Goal: Find specific page/section: Find specific page/section

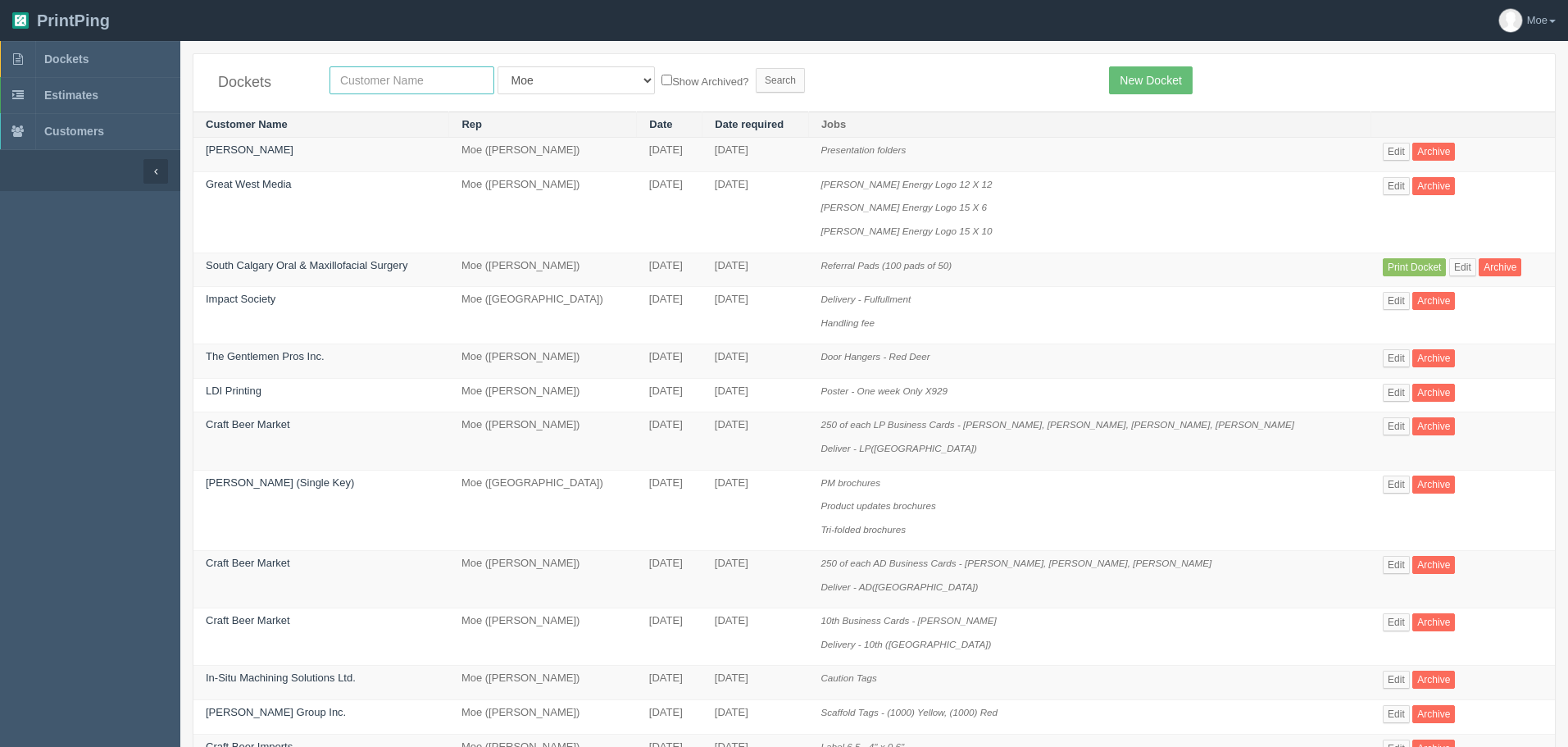
click at [429, 78] on input "text" at bounding box center [412, 79] width 164 height 28
type input "dodge"
click at [756, 80] on input "Search" at bounding box center [780, 80] width 49 height 25
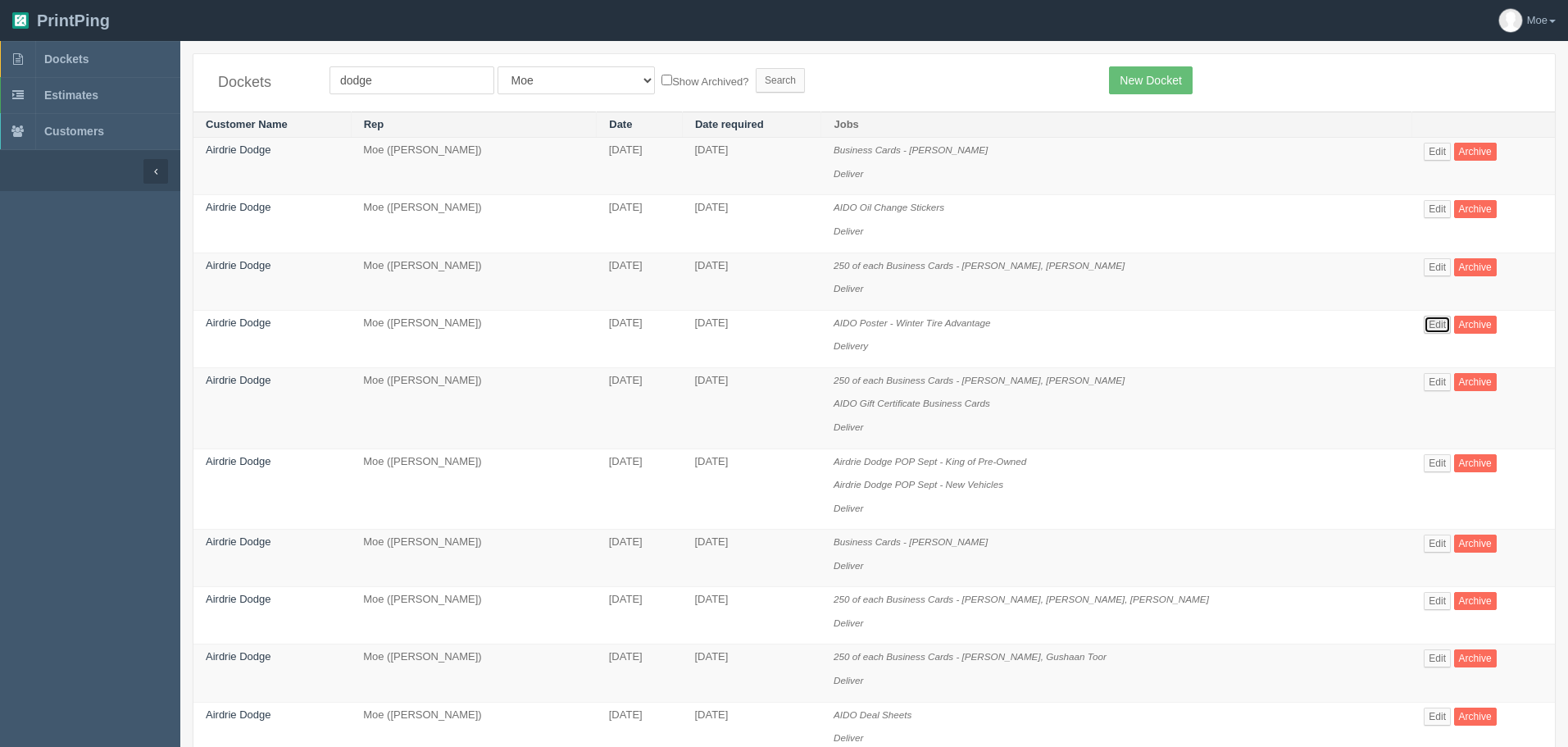
click at [1425, 325] on link "Edit" at bounding box center [1438, 324] width 27 height 18
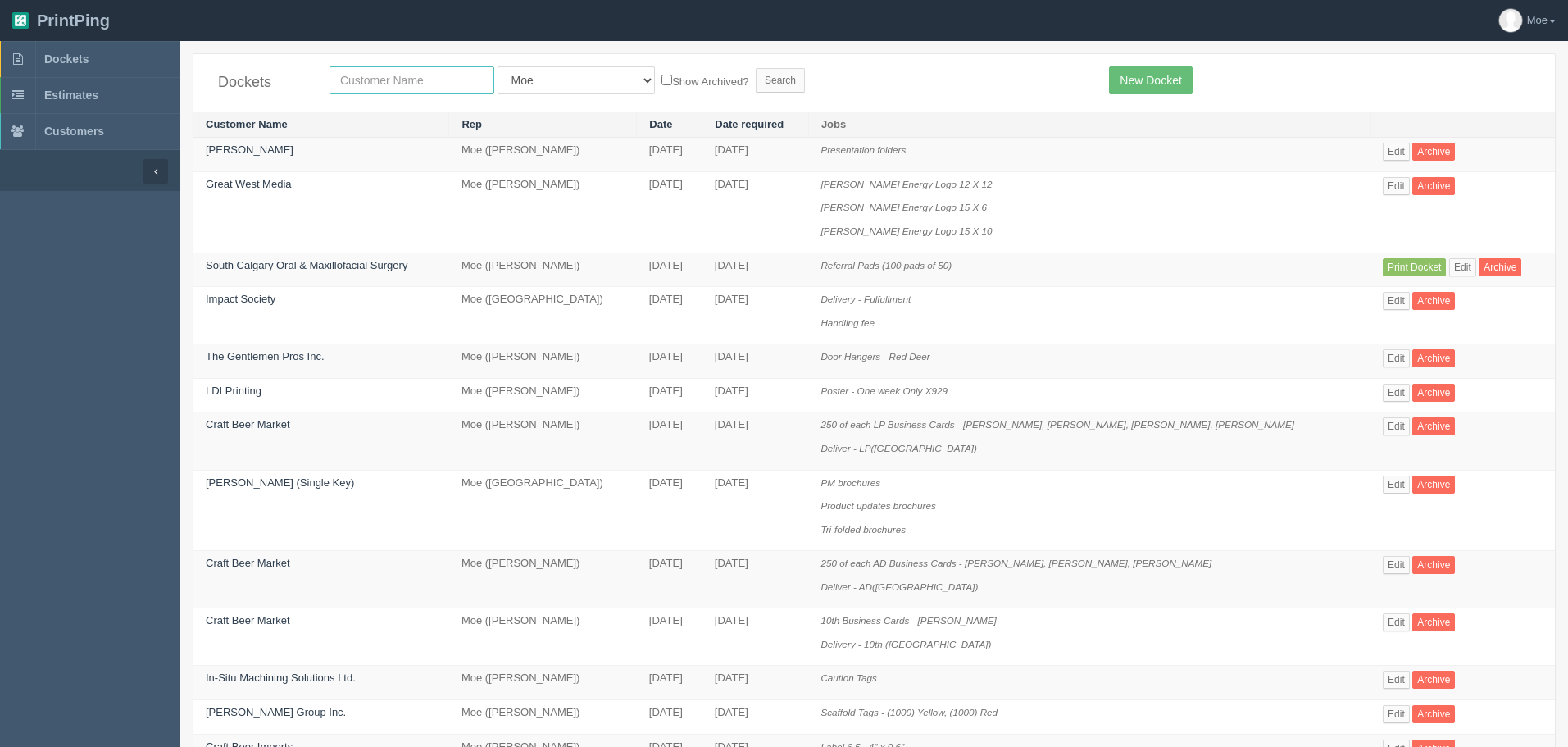
click at [423, 74] on input "text" at bounding box center [412, 79] width 164 height 28
type input "axiom"
click at [756, 73] on input "Search" at bounding box center [780, 80] width 49 height 25
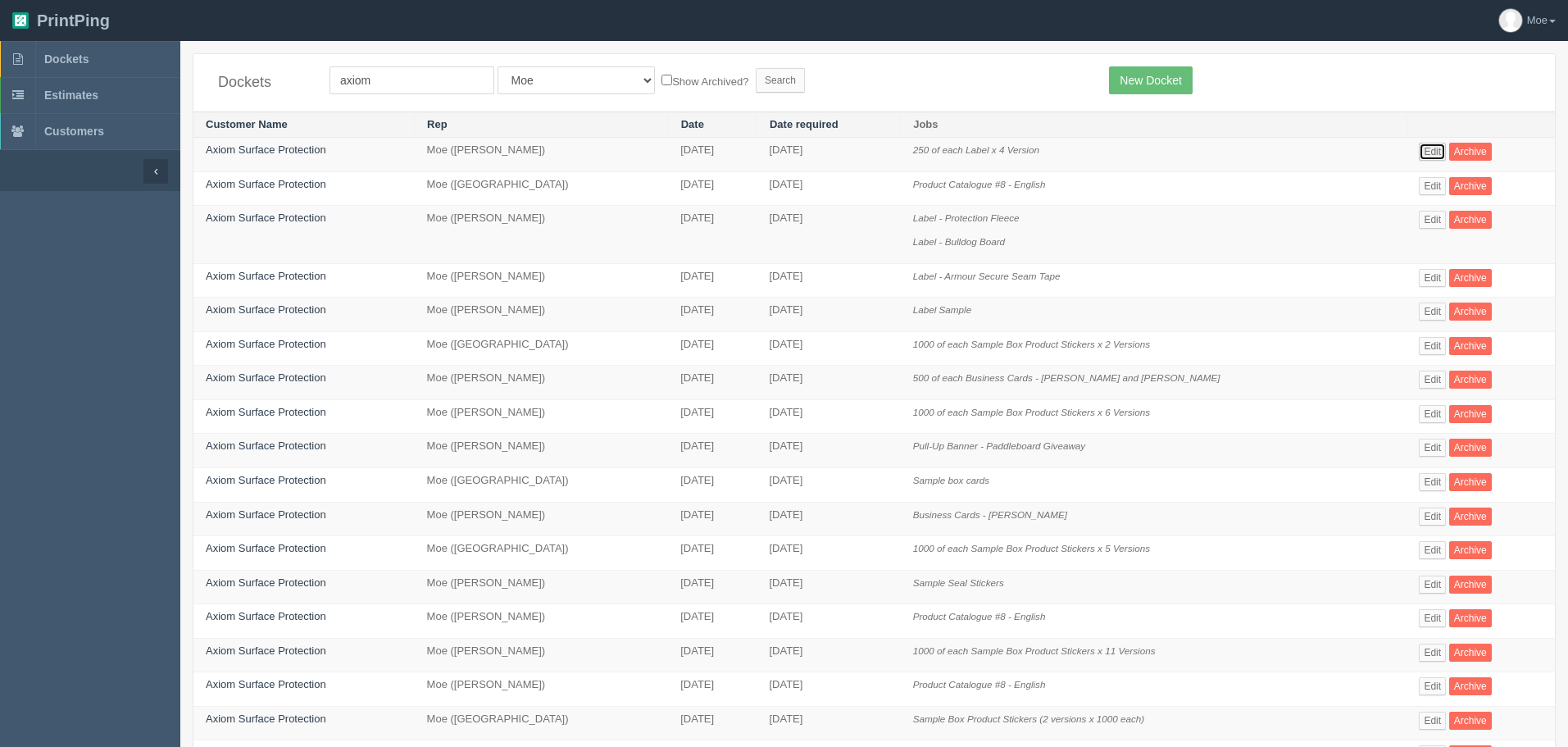
click at [1424, 155] on link "Edit" at bounding box center [1432, 151] width 27 height 18
